Goal: Transaction & Acquisition: Book appointment/travel/reservation

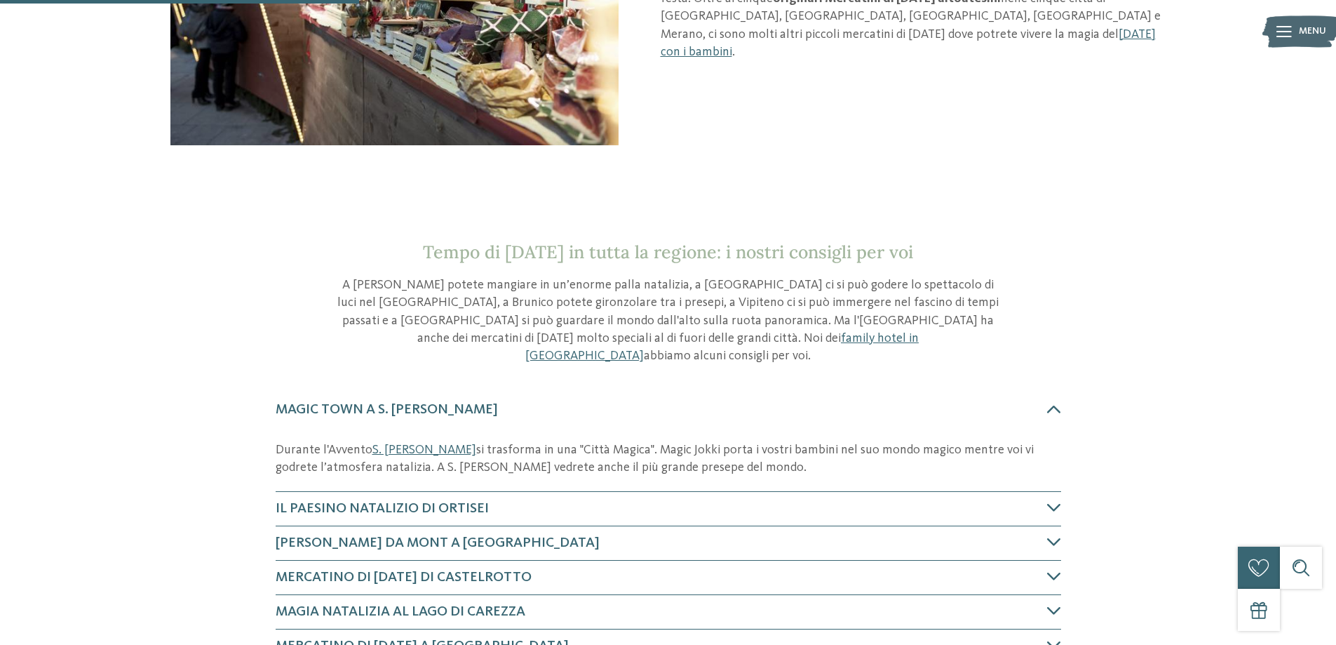
scroll to position [491, 0]
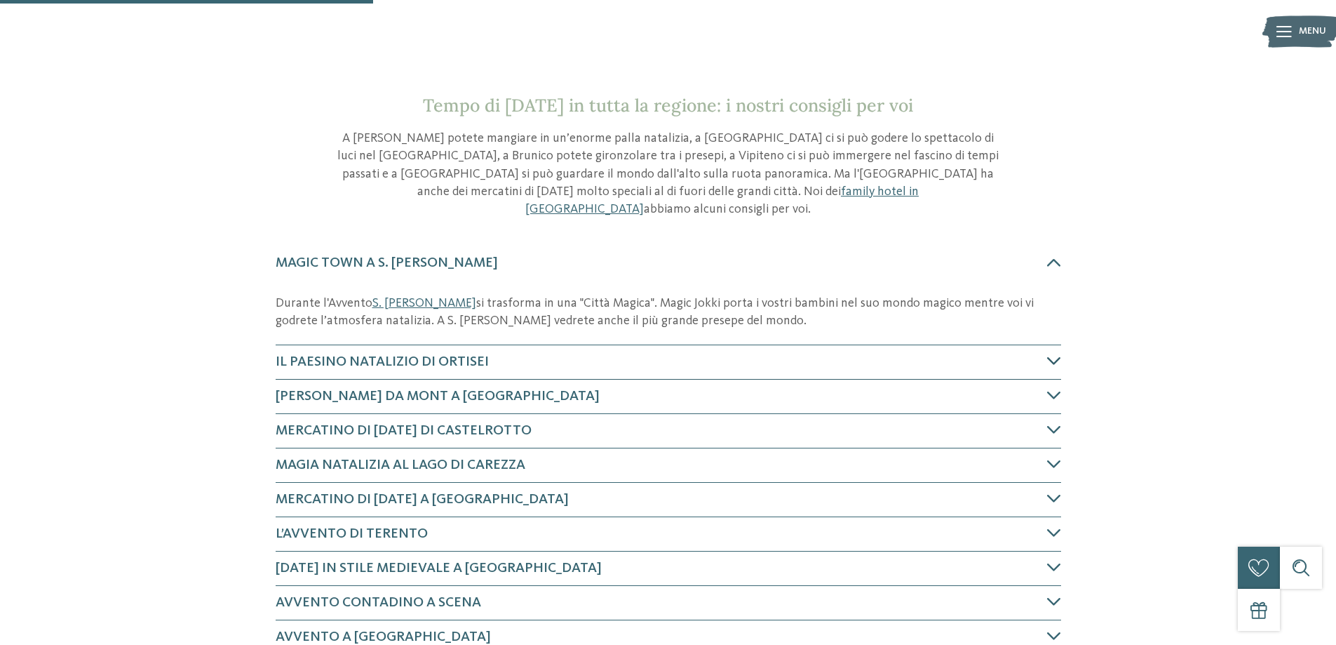
click at [1061, 354] on icon at bounding box center [1054, 361] width 14 height 14
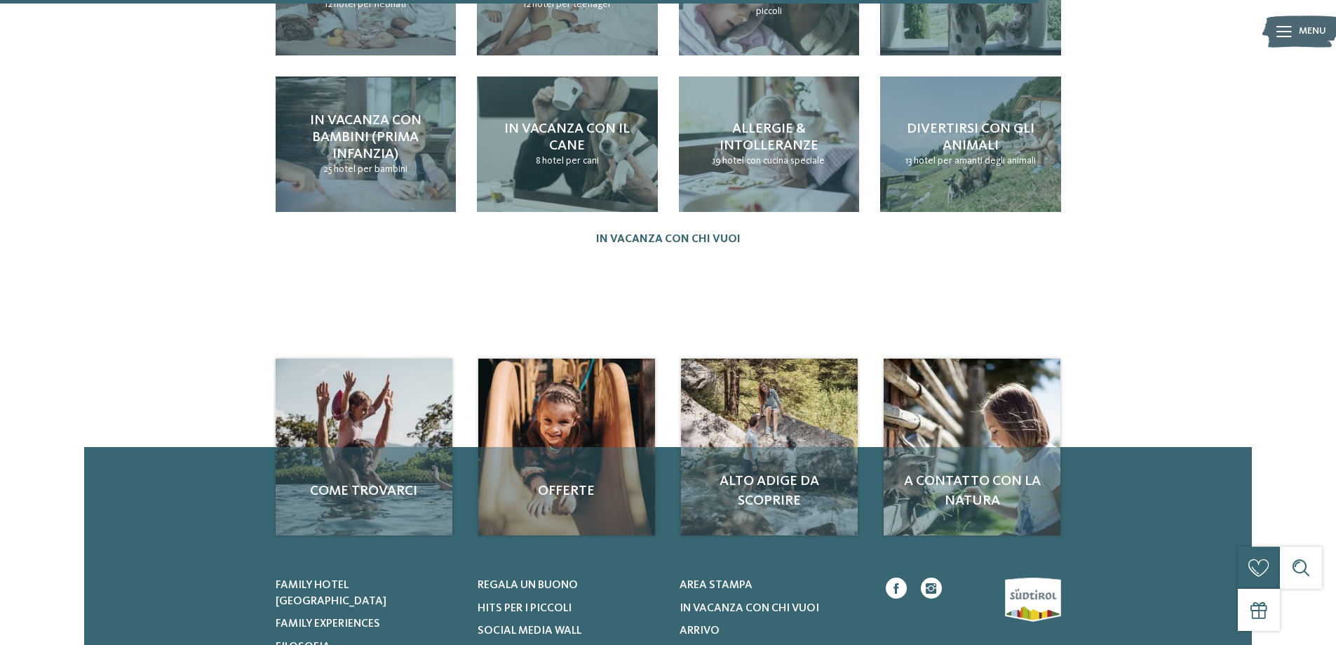
scroll to position [1513, 0]
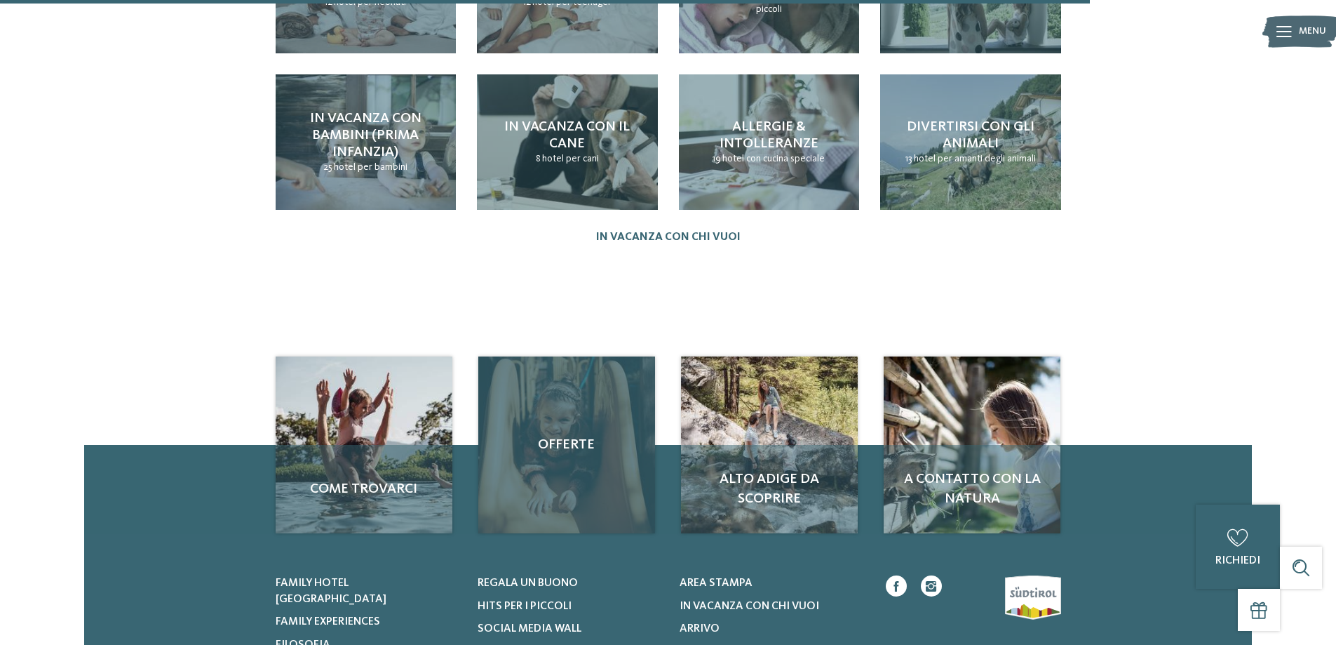
click at [557, 469] on div "Offerte" at bounding box center [566, 444] width 177 height 177
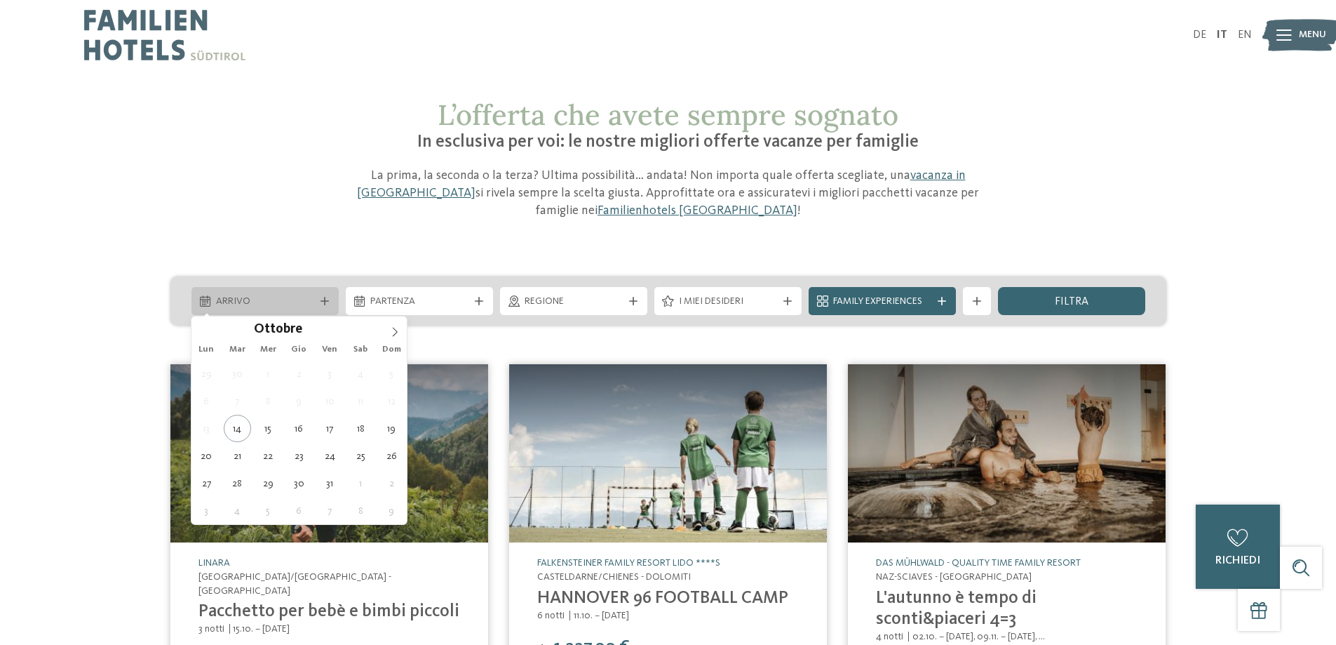
click at [269, 301] on span "Arrivo" at bounding box center [265, 302] width 98 height 14
click at [393, 332] on icon at bounding box center [395, 332] width 10 height 10
type div "[DATE]"
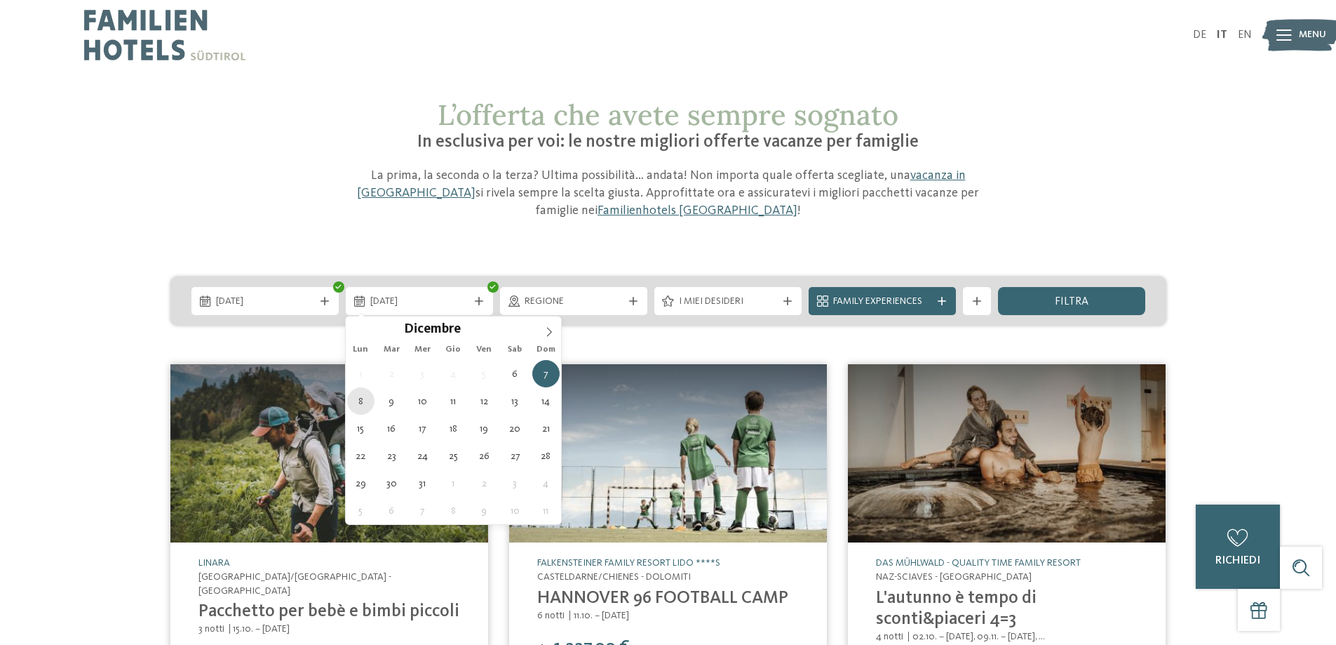
type div "[DATE]"
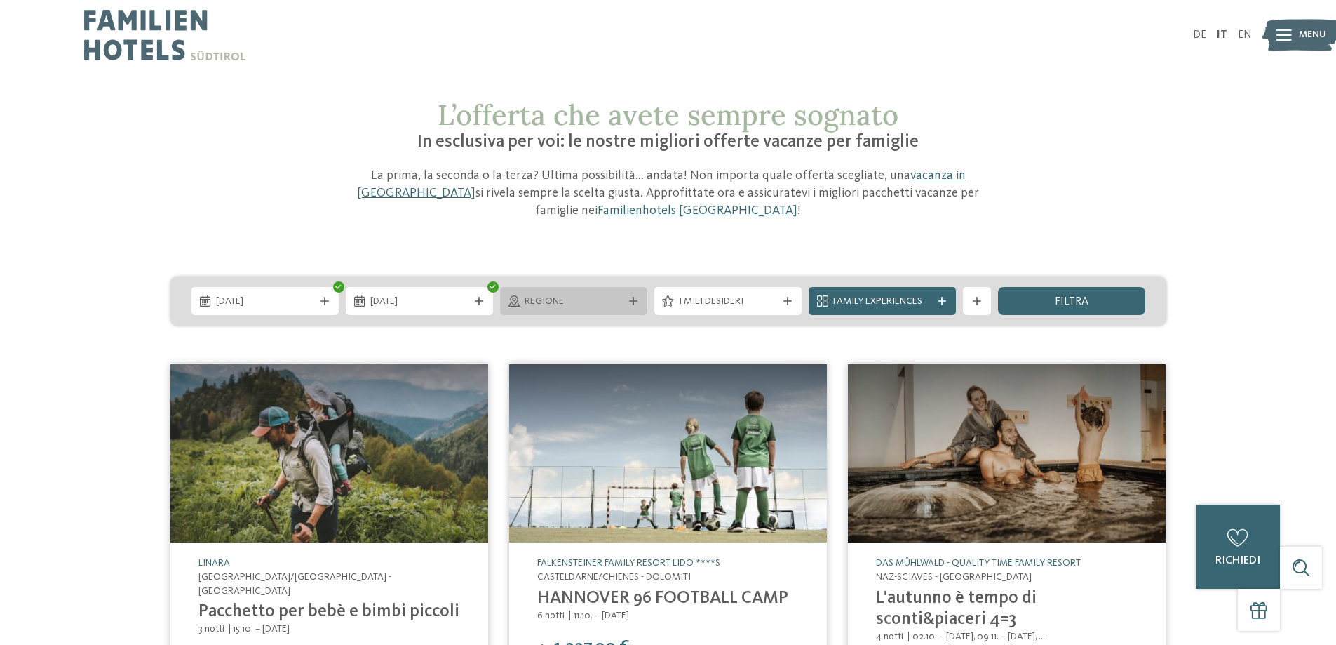
click at [590, 307] on span "Regione" at bounding box center [574, 302] width 98 height 14
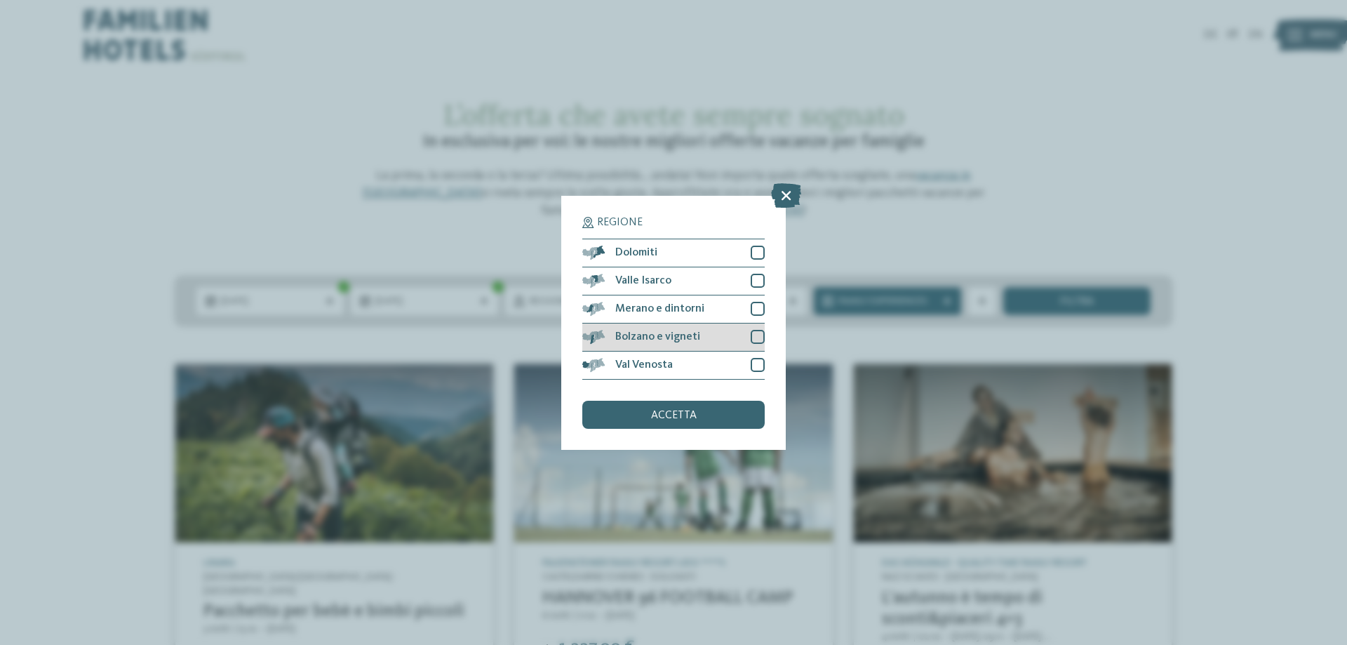
click at [759, 336] on div at bounding box center [758, 337] width 14 height 14
click at [761, 307] on div at bounding box center [758, 309] width 14 height 14
click at [758, 252] on div at bounding box center [758, 253] width 14 height 14
click at [756, 278] on div at bounding box center [758, 281] width 14 height 14
click at [755, 361] on div at bounding box center [758, 365] width 14 height 14
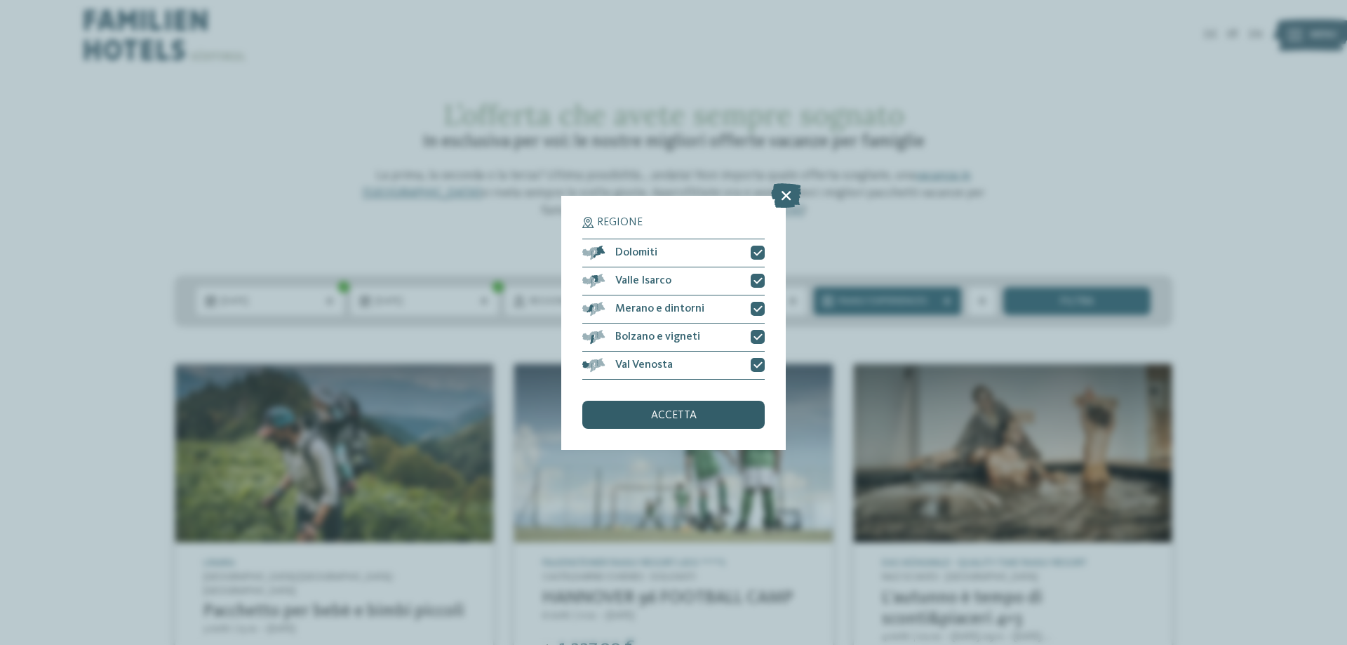
click at [718, 414] on div "accetta" at bounding box center [673, 415] width 182 height 28
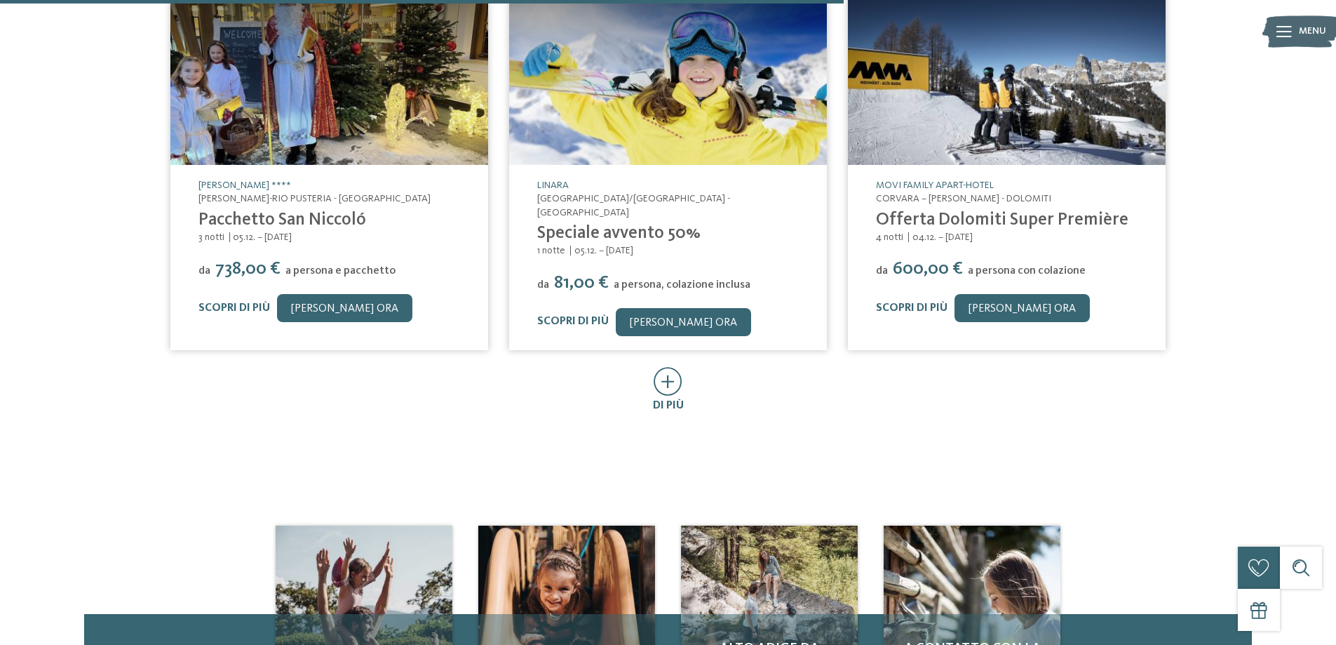
scroll to position [852, 0]
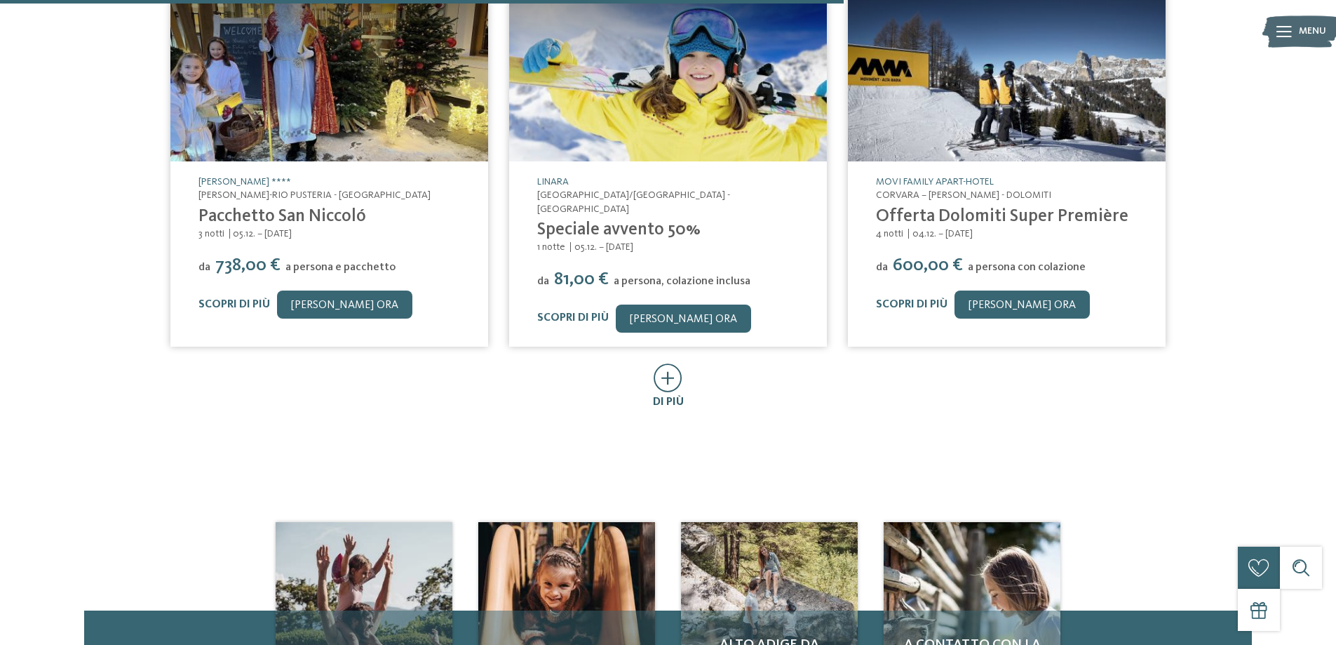
click at [672, 363] on icon at bounding box center [668, 377] width 29 height 29
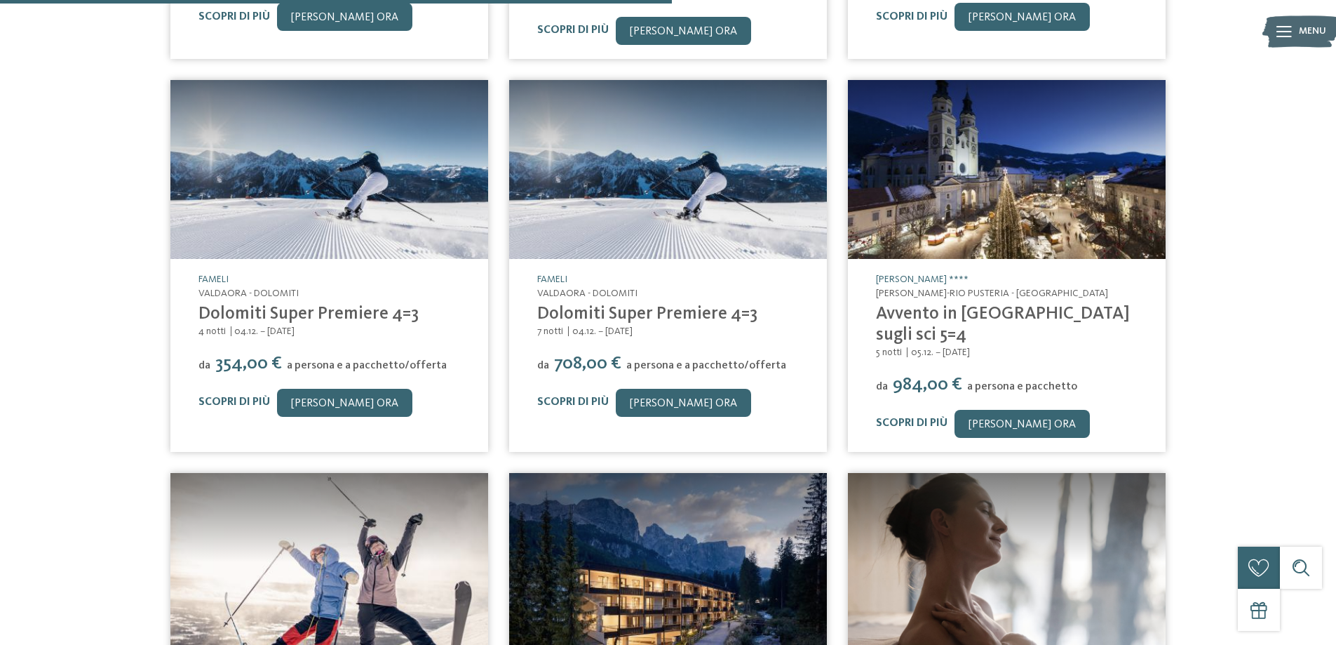
scroll to position [1273, 0]
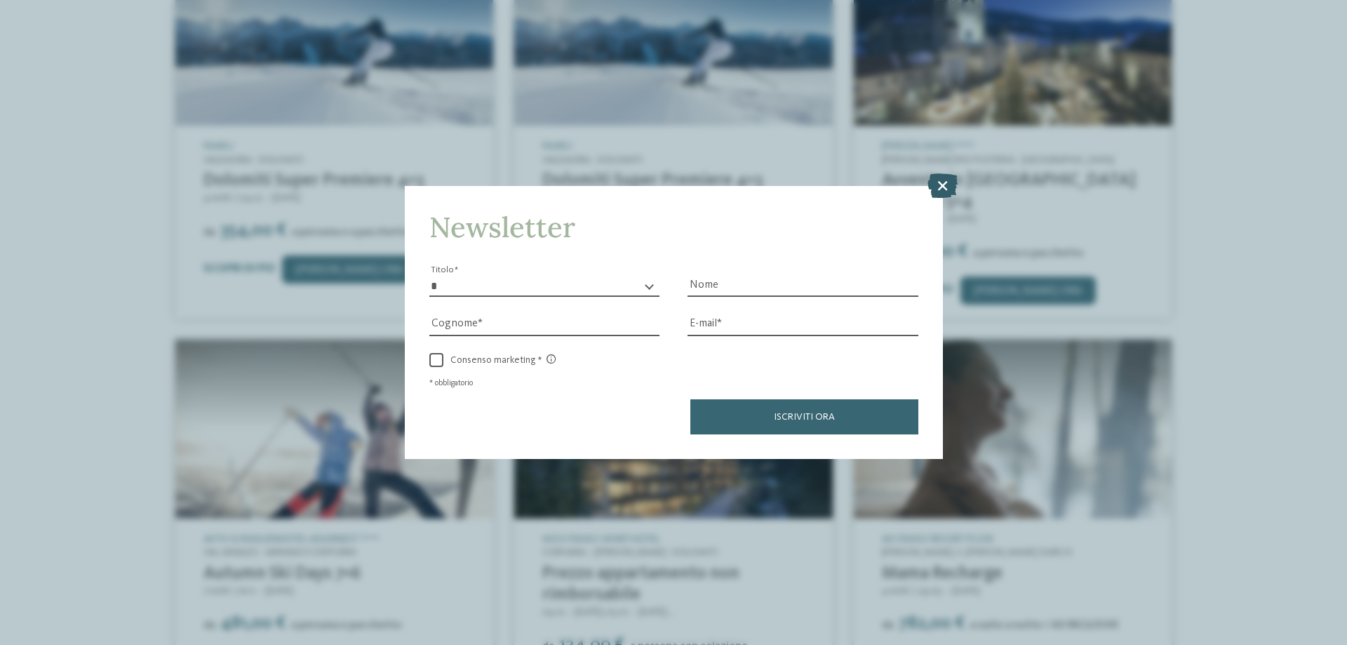
click at [945, 184] on icon at bounding box center [942, 185] width 30 height 25
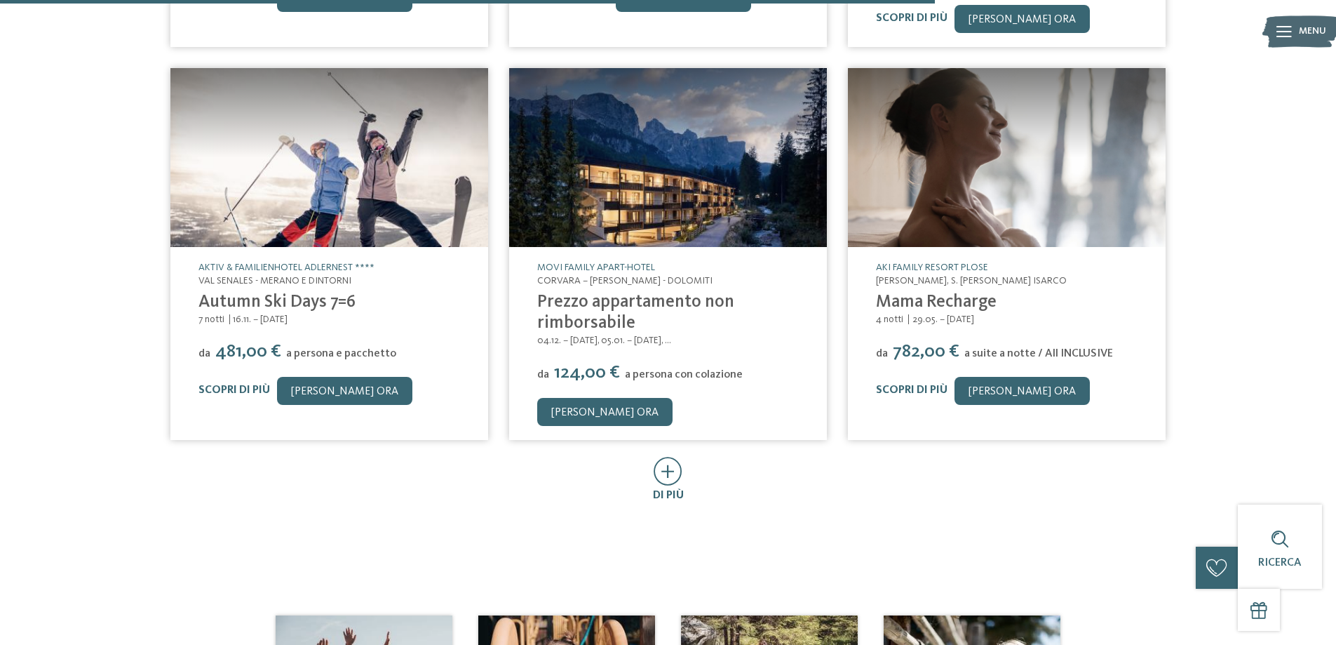
scroll to position [1554, 0]
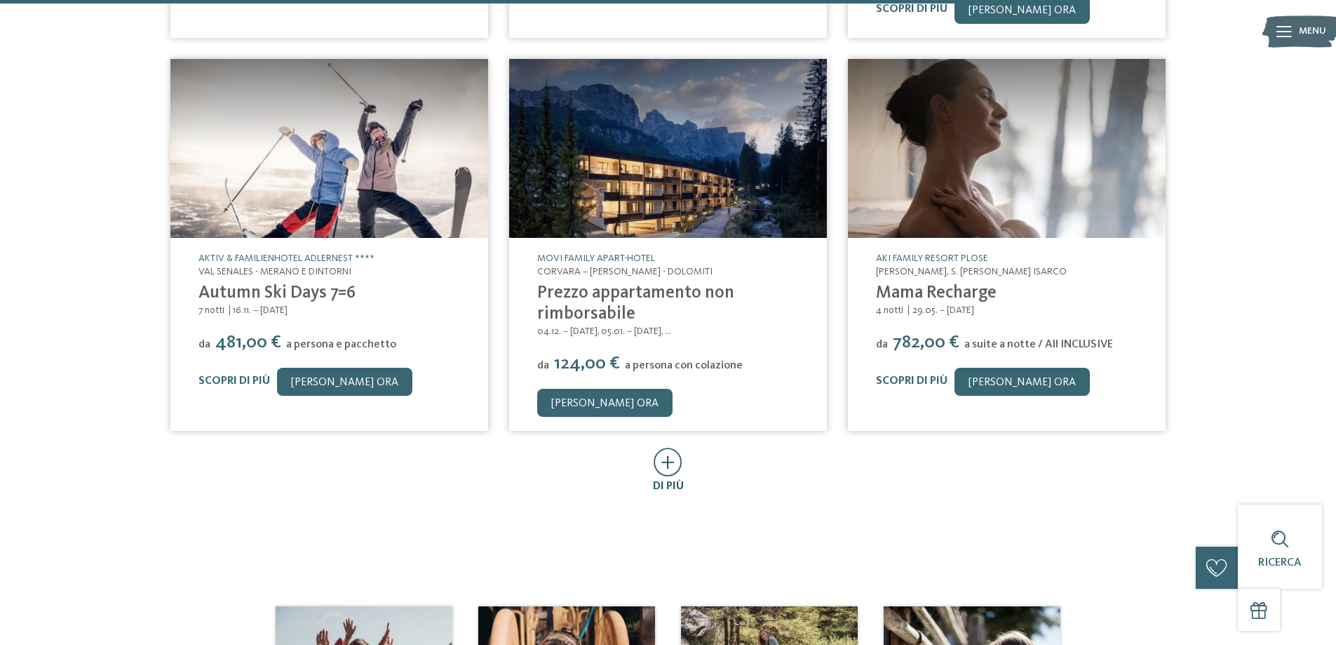
click at [671, 448] on icon at bounding box center [668, 462] width 29 height 29
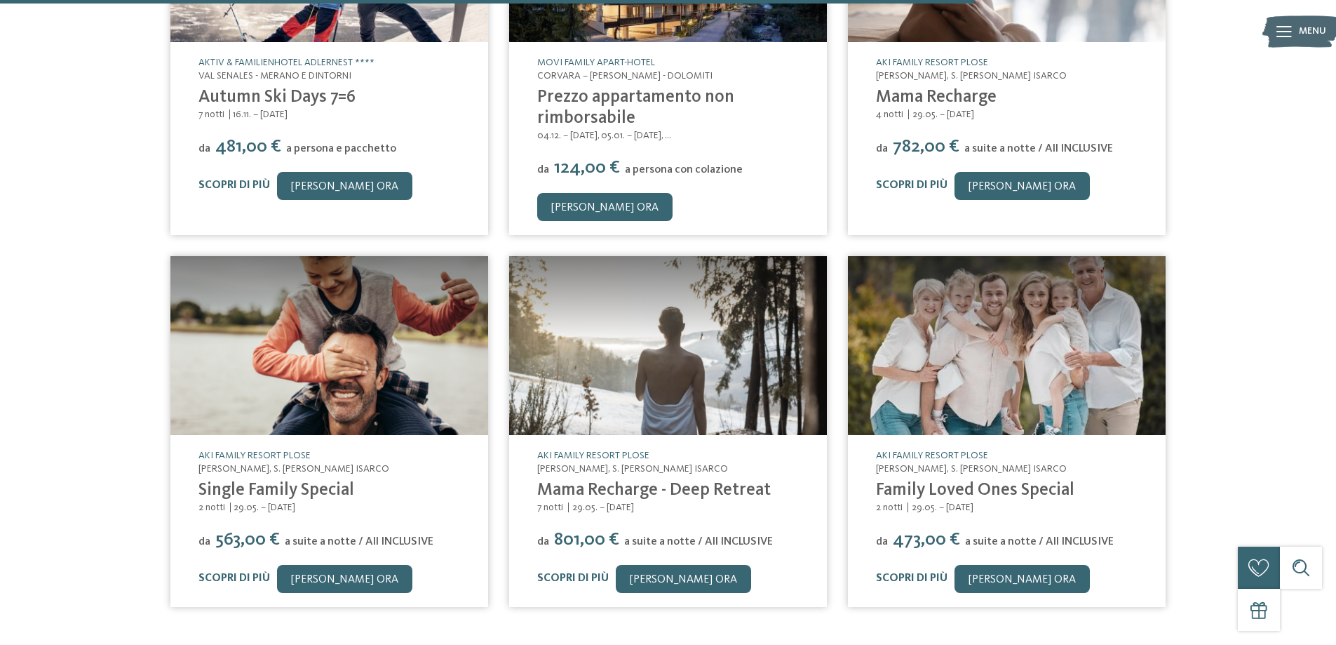
scroll to position [1835, 0]
